Goal: Information Seeking & Learning: Compare options

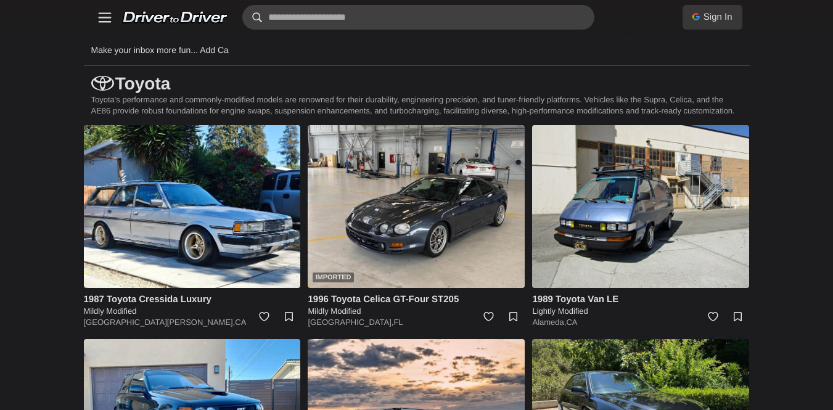
click at [431, 11] on input "text" at bounding box center [418, 17] width 352 height 25
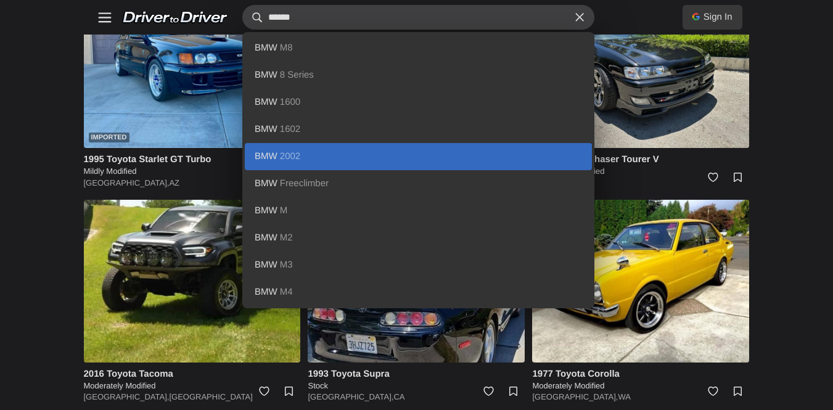
scroll to position [356, 0]
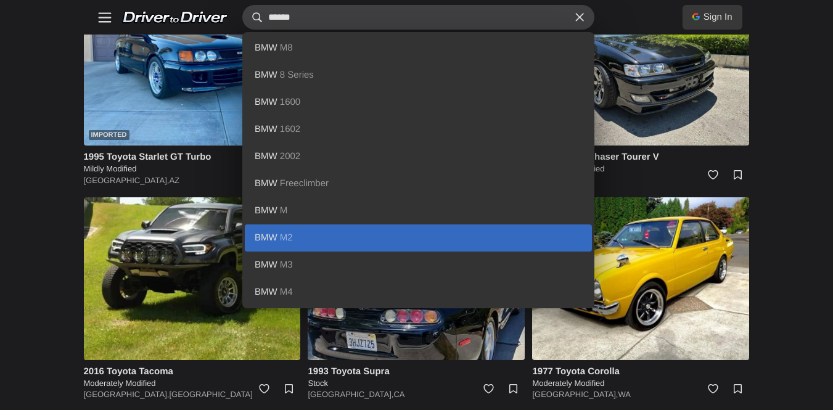
type input "******"
click at [273, 236] on link "BMW M2" at bounding box center [418, 237] width 347 height 27
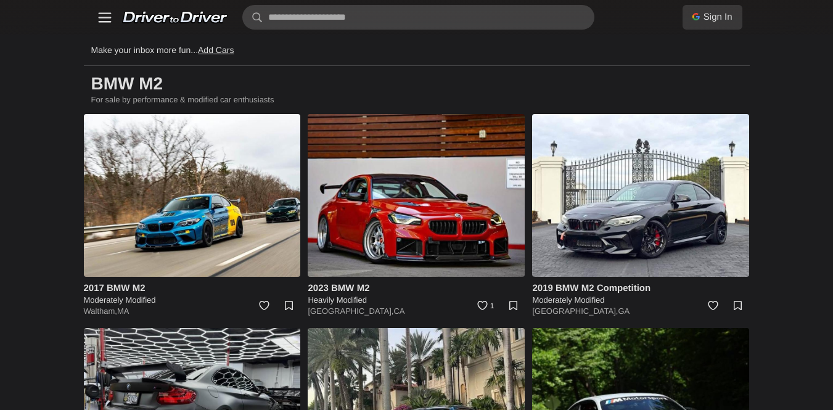
click at [0, 0] on link "Moderately Modified" at bounding box center [0, 0] width 0 height 0
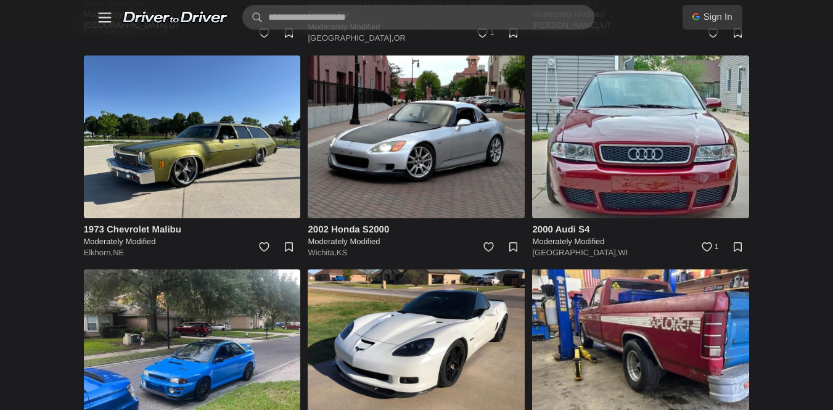
click at [0, 0] on link "Stock" at bounding box center [0, 0] width 0 height 0
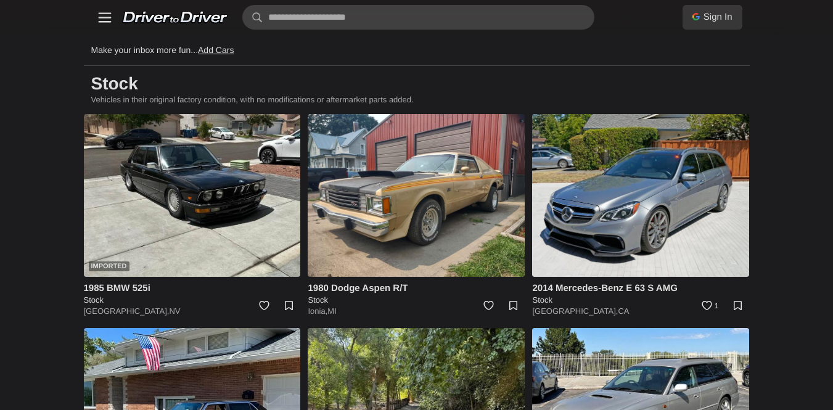
click at [234, 51] on link "Add Cars" at bounding box center [216, 50] width 36 height 10
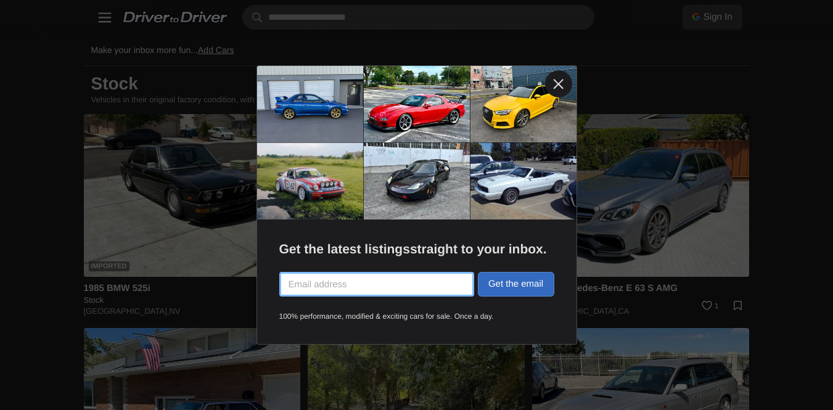
click at [560, 97] on link at bounding box center [558, 83] width 27 height 27
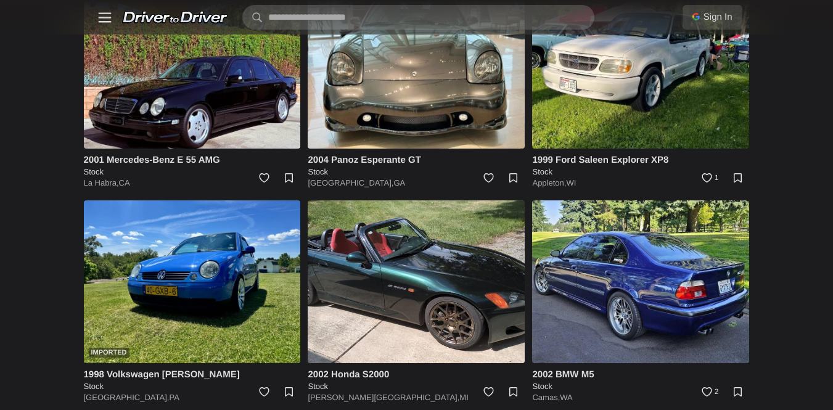
scroll to position [1327, 0]
click at [0, 0] on link "Mercedes-Benz" at bounding box center [0, 0] width 0 height 0
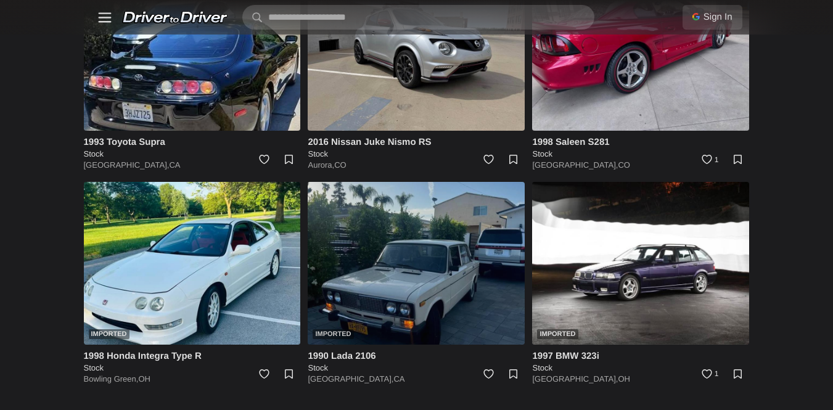
scroll to position [1149, 0]
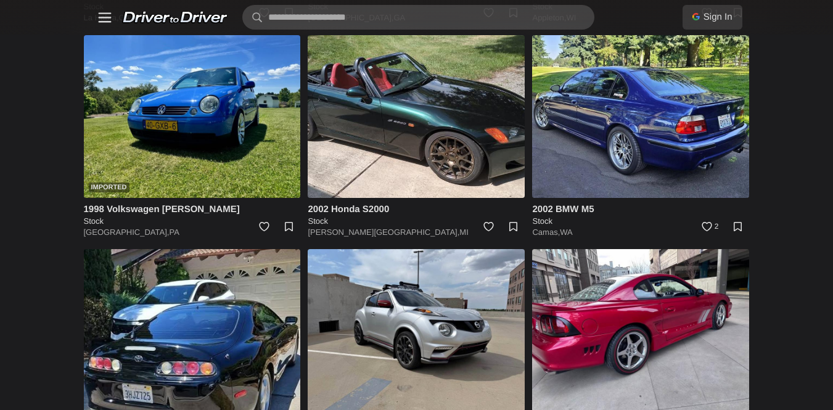
click at [0, 0] on link "Mercedes-Benz" at bounding box center [0, 0] width 0 height 0
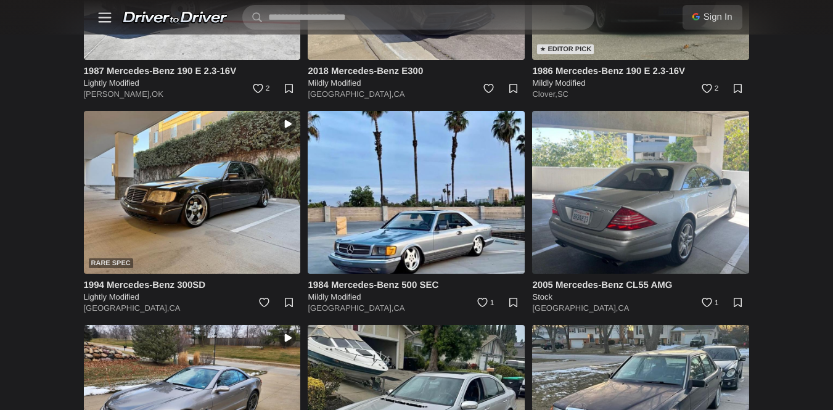
scroll to position [8322, 0]
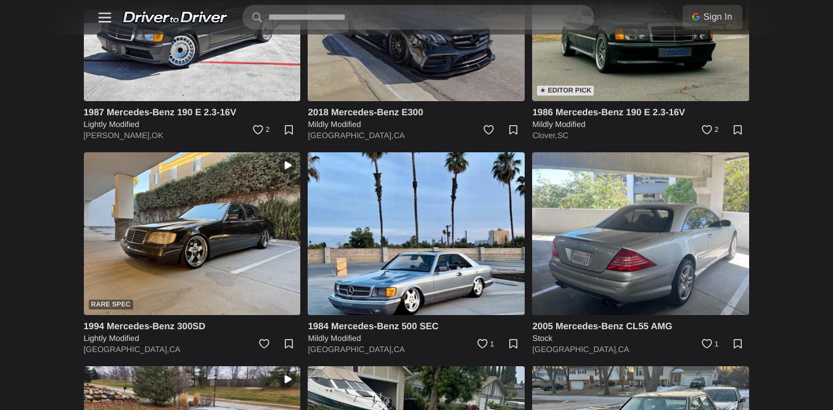
click at [470, 101] on img at bounding box center [416, 19] width 217 height 163
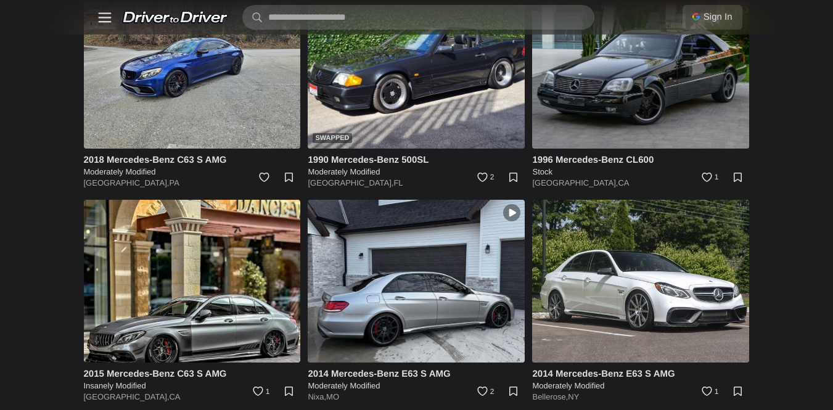
scroll to position [10629, 0]
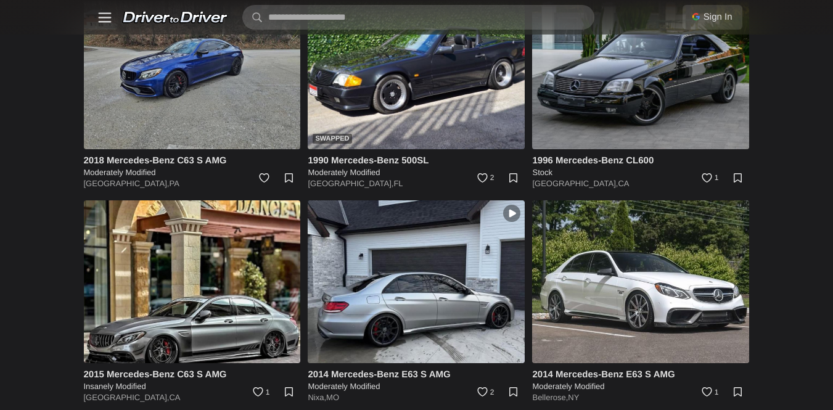
click at [301, 149] on img at bounding box center [192, 67] width 217 height 163
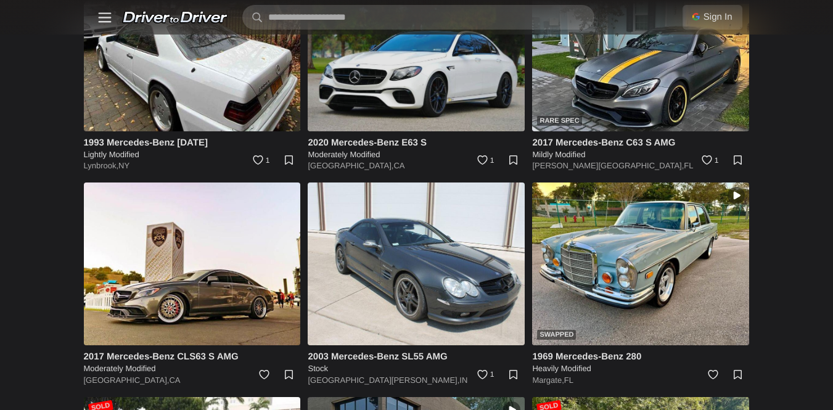
scroll to position [12146, 0]
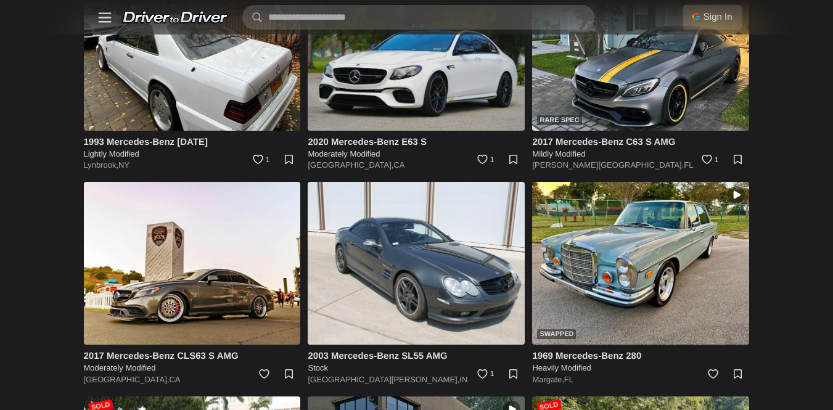
click at [489, 131] on img at bounding box center [416, 49] width 217 height 163
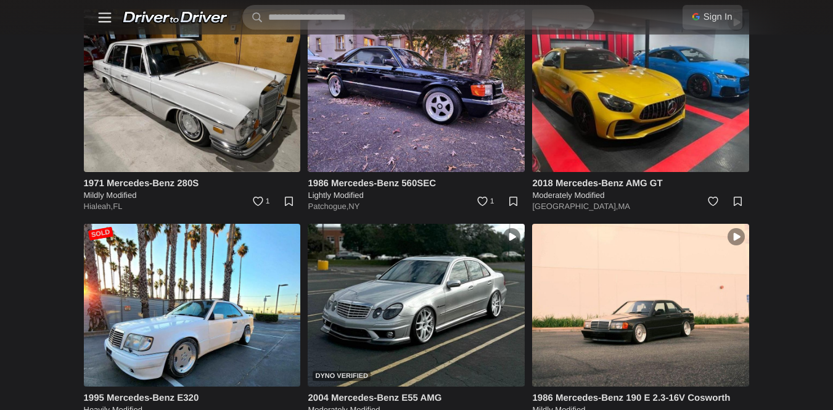
scroll to position [12749, 0]
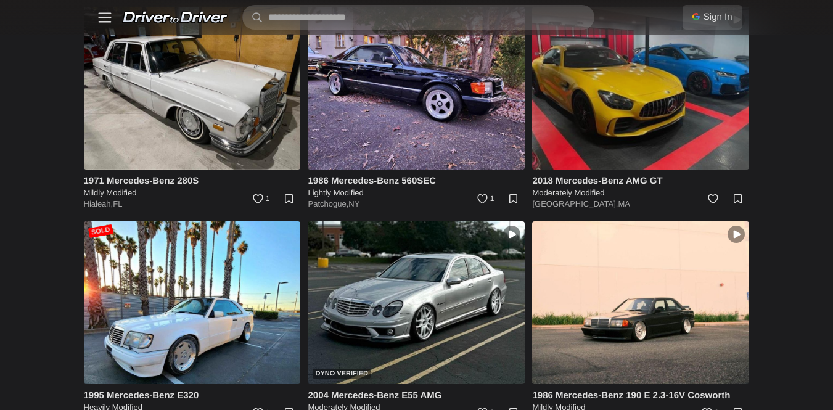
click at [669, 169] on img at bounding box center [640, 88] width 217 height 163
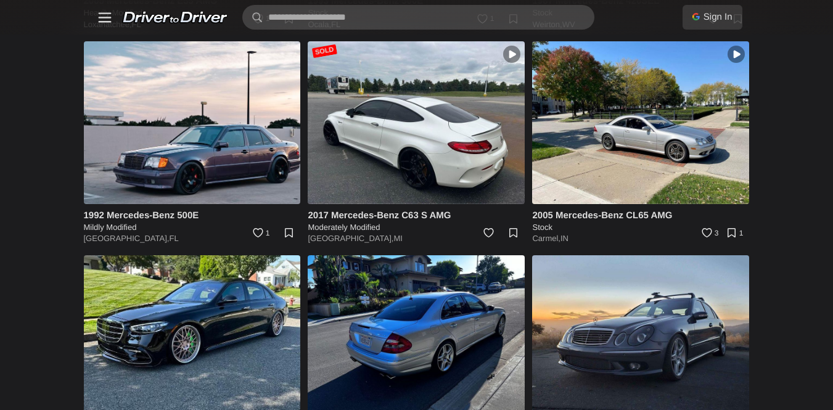
scroll to position [14464, 0]
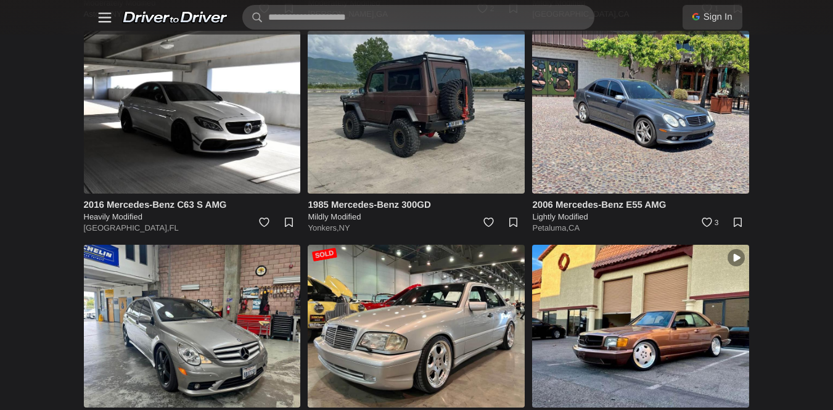
scroll to position [11408, 0]
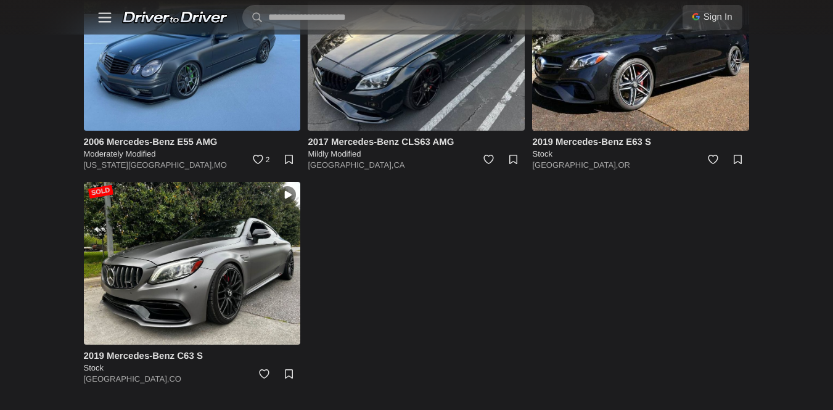
scroll to position [21228, 0]
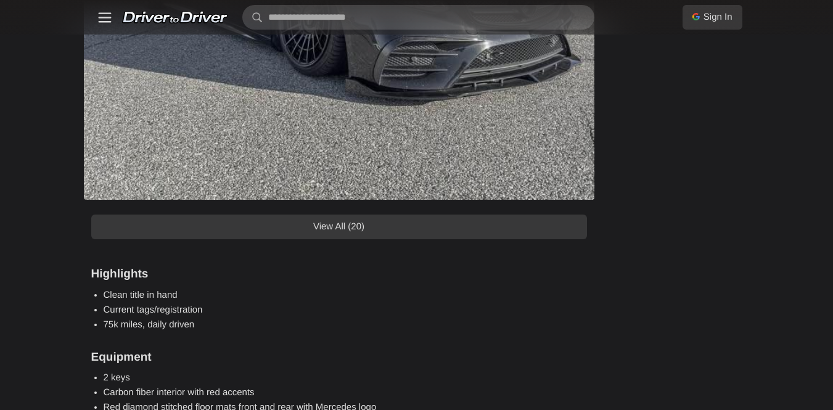
scroll to position [1225, 0]
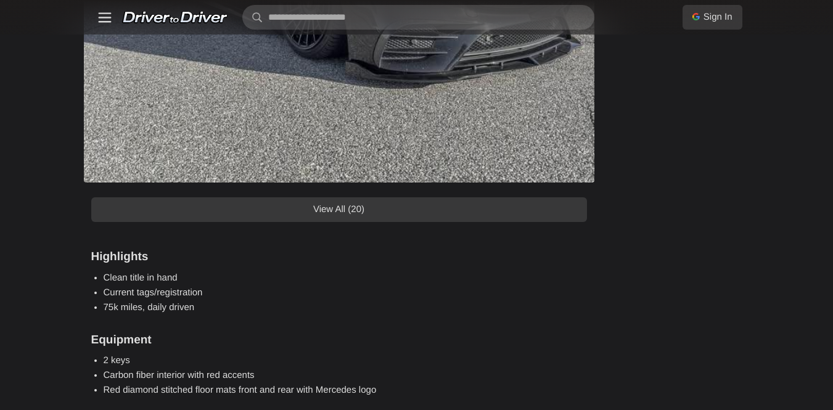
click at [369, 222] on link "View All (20)" at bounding box center [339, 209] width 496 height 25
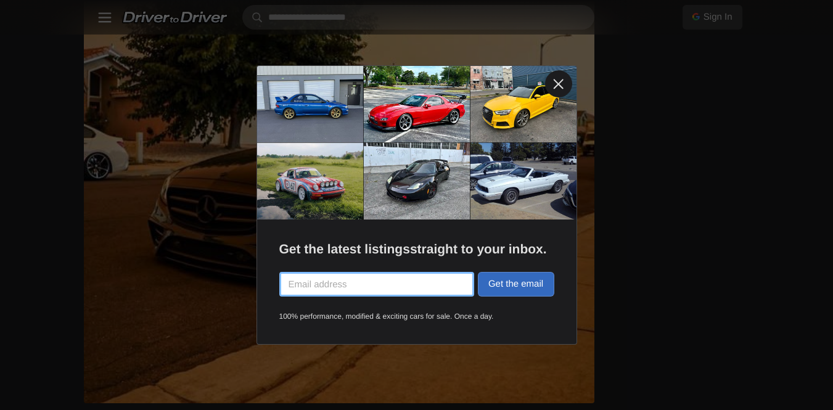
scroll to position [1520, 0]
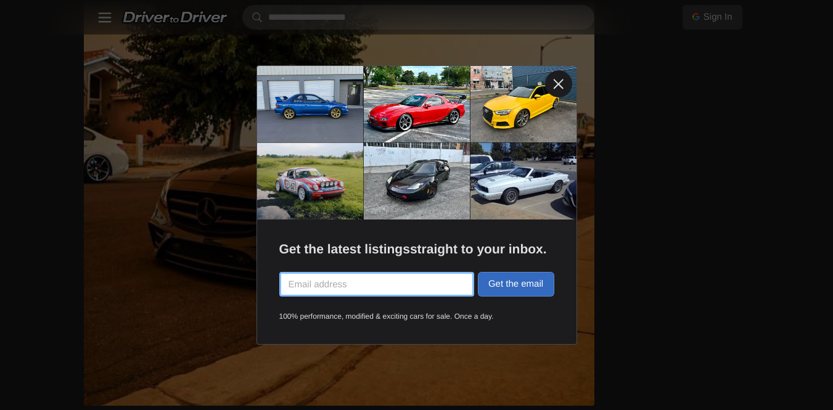
click at [557, 81] on link at bounding box center [558, 83] width 27 height 27
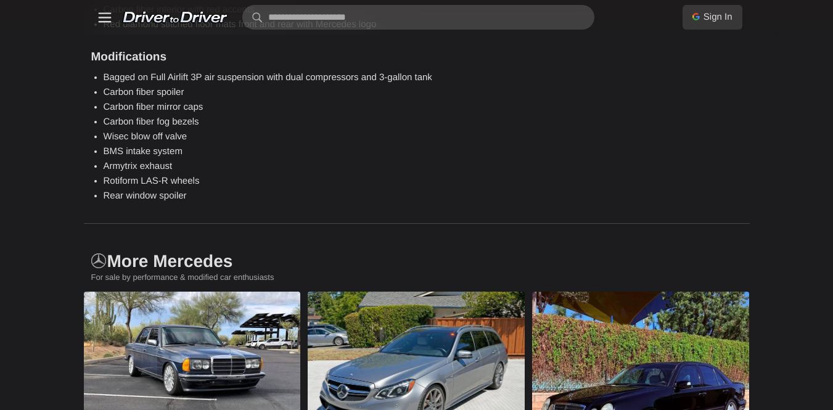
scroll to position [10427, 0]
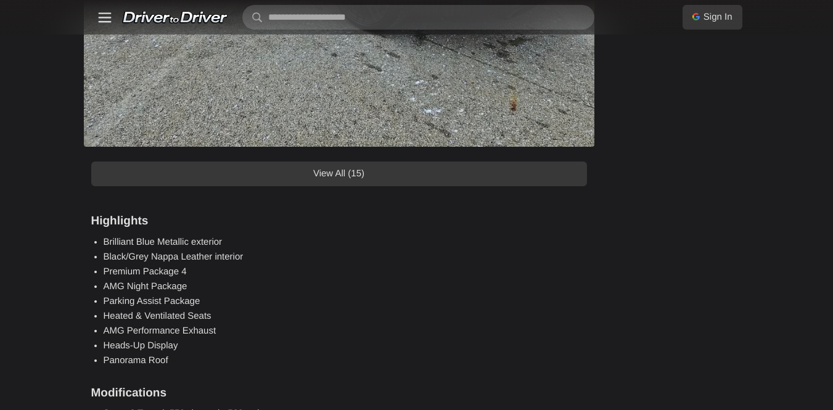
scroll to position [1132, 0]
click at [395, 187] on link "View All (15)" at bounding box center [339, 175] width 496 height 25
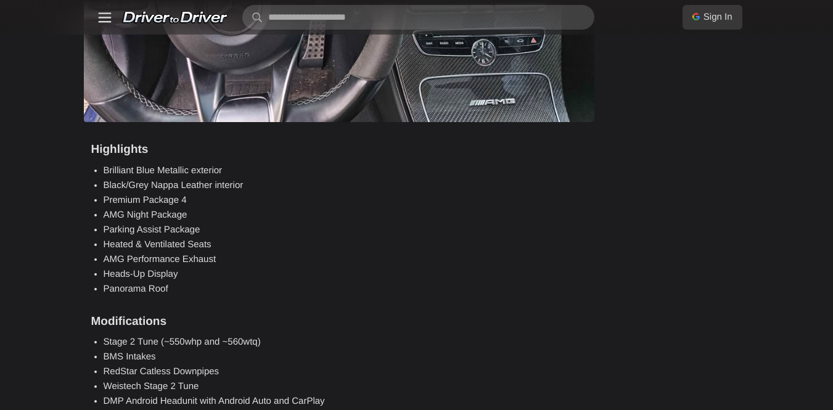
scroll to position [6215, 0]
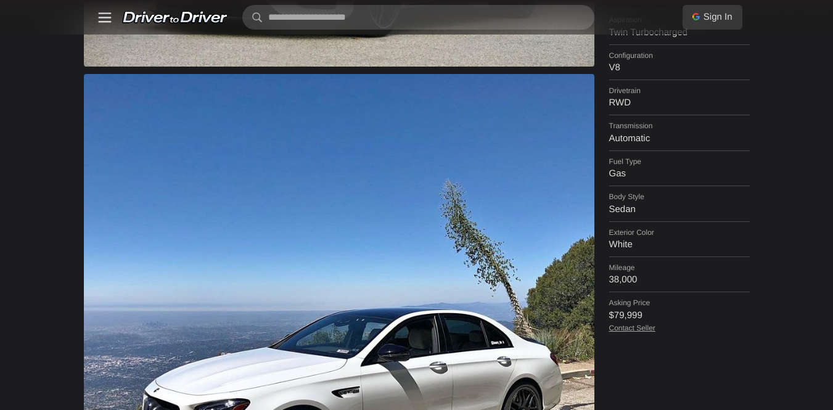
scroll to position [566, 0]
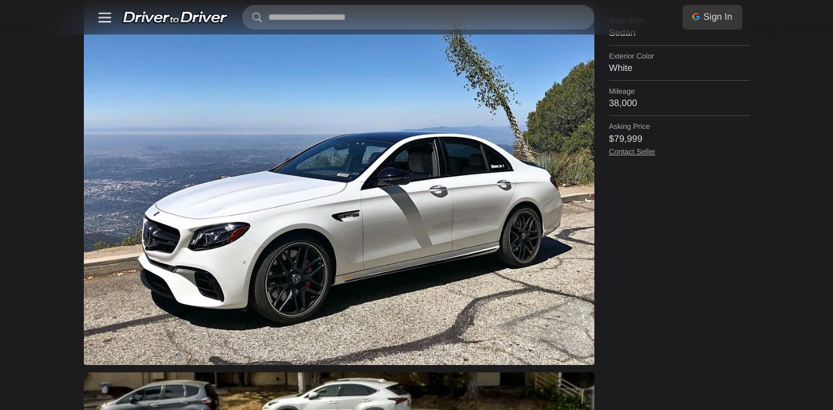
click at [655, 153] on link "Contact Seller" at bounding box center [632, 151] width 46 height 9
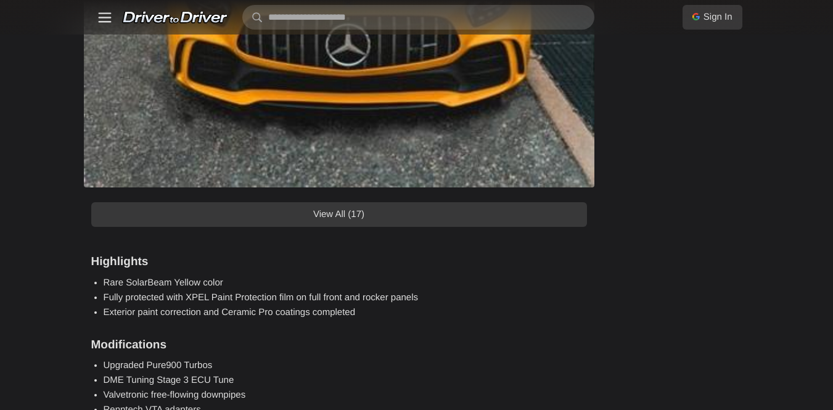
scroll to position [1197, 0]
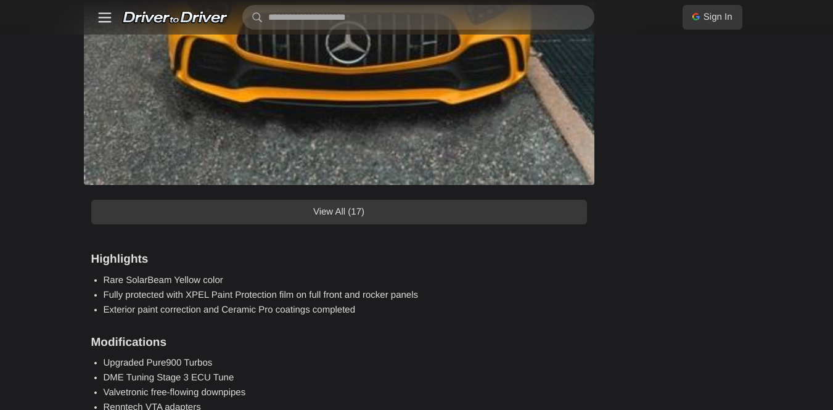
click at [580, 224] on link "View All (17)" at bounding box center [339, 212] width 496 height 25
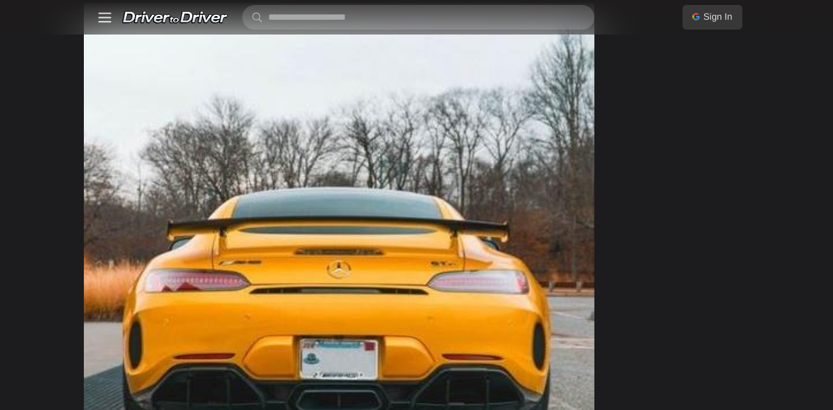
scroll to position [4209, 0]
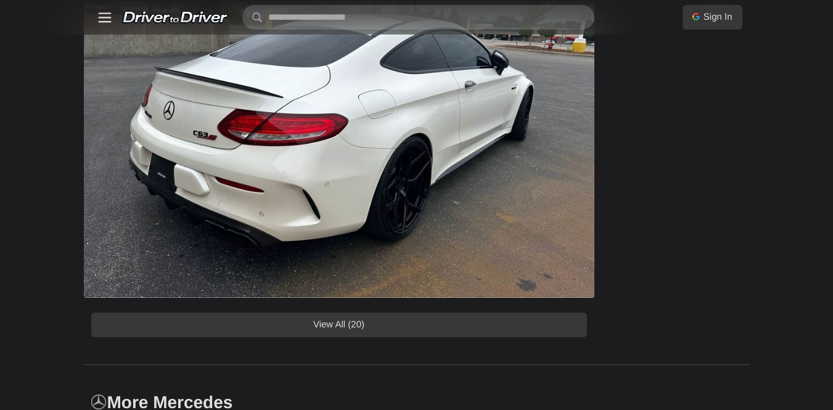
scroll to position [984, 0]
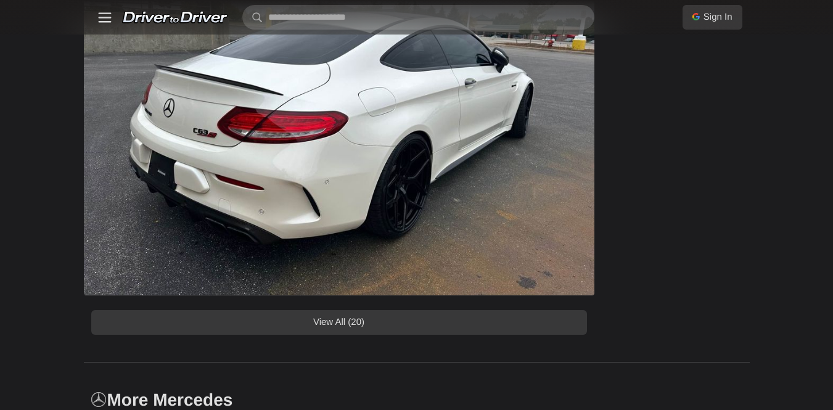
click at [568, 335] on link "View All (20)" at bounding box center [339, 322] width 496 height 25
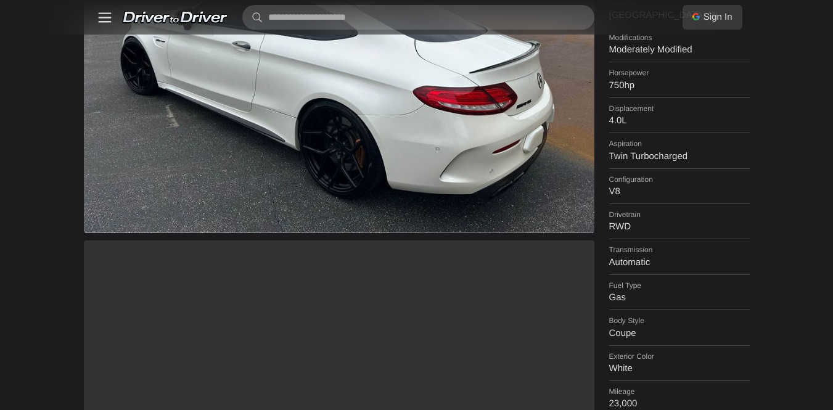
scroll to position [558, 0]
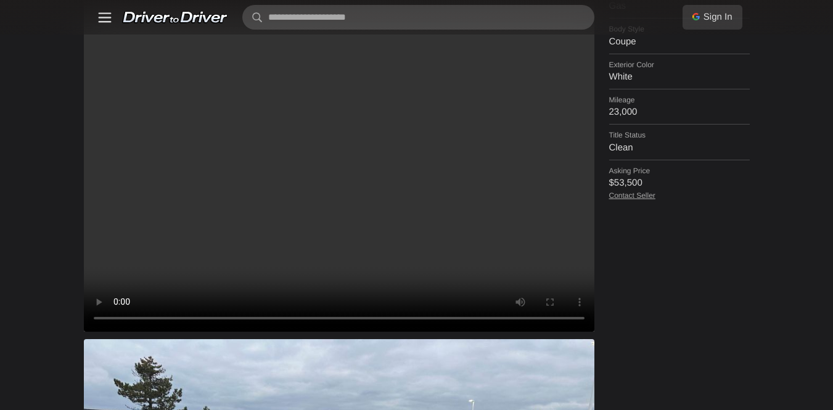
click at [522, 115] on video at bounding box center [339, 140] width 510 height 383
click at [346, 208] on video at bounding box center [339, 140] width 510 height 383
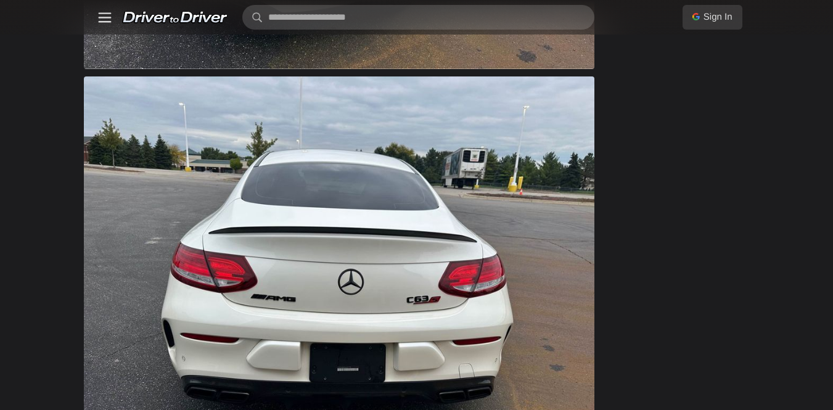
scroll to position [634, 0]
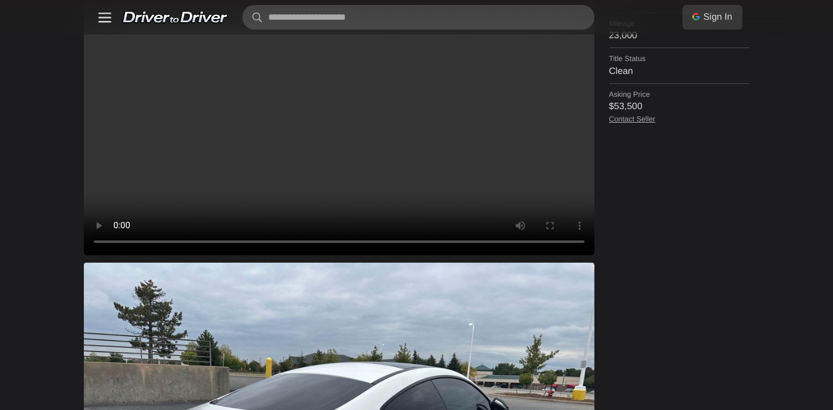
click at [388, 198] on video at bounding box center [339, 63] width 510 height 383
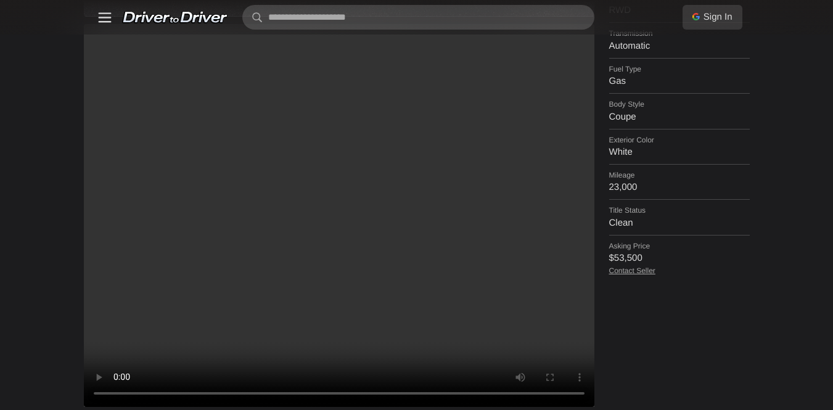
scroll to position [483, 0]
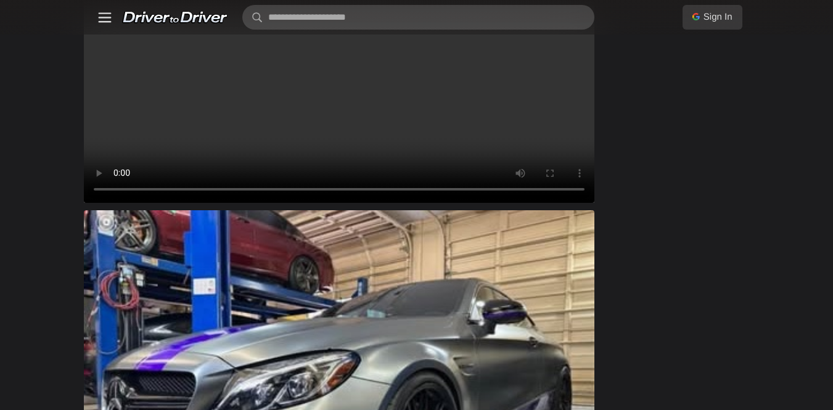
click at [431, 158] on video at bounding box center [339, 11] width 510 height 383
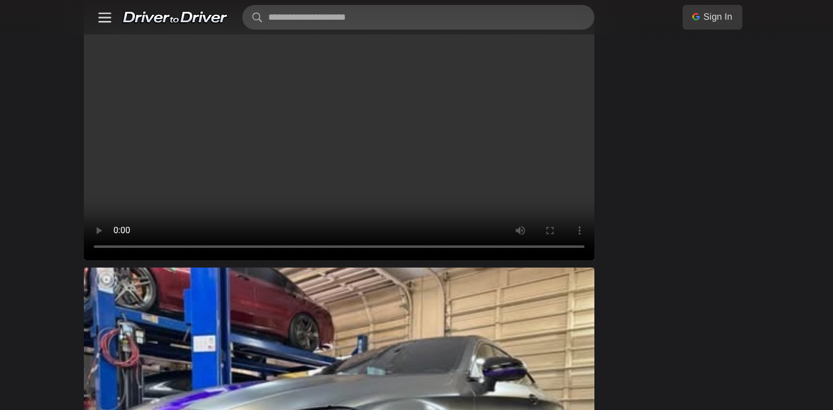
scroll to position [804, 0]
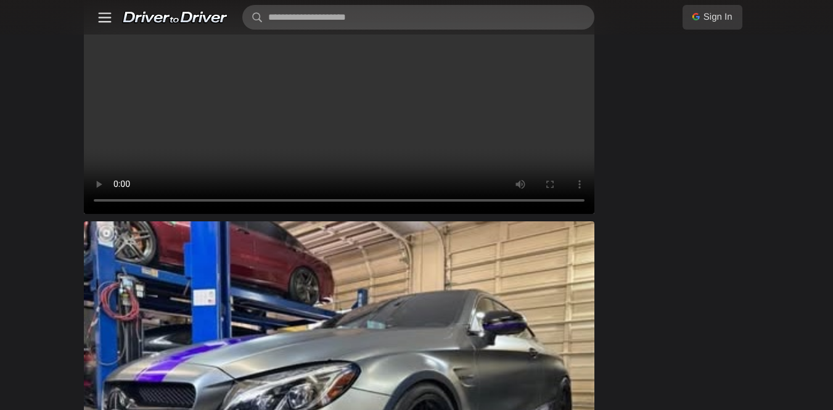
click at [443, 139] on video at bounding box center [339, 22] width 510 height 383
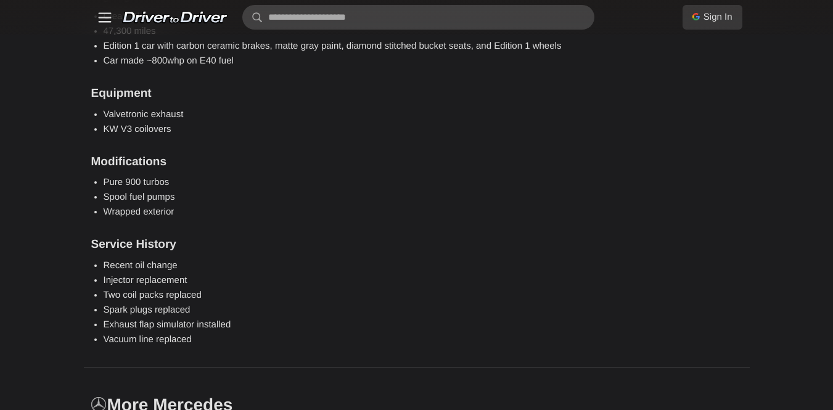
scroll to position [1464, 0]
